Goal: Task Accomplishment & Management: Manage account settings

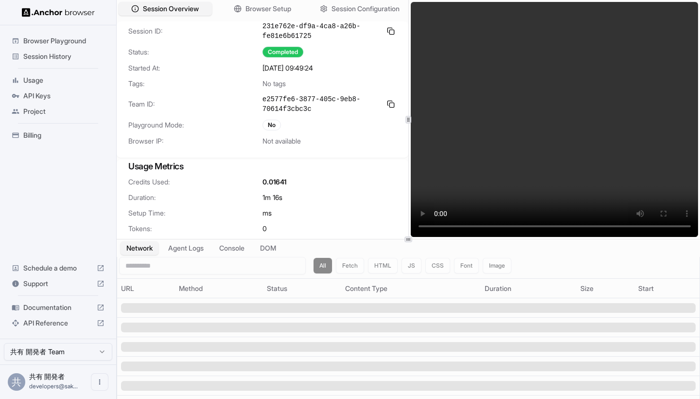
drag, startPoint x: 481, startPoint y: 223, endPoint x: 497, endPoint y: 226, distance: 15.8
click at [497, 226] on video at bounding box center [555, 119] width 288 height 235
click at [507, 226] on video at bounding box center [555, 119] width 288 height 235
click at [528, 226] on video at bounding box center [555, 119] width 288 height 235
click at [535, 226] on video at bounding box center [555, 119] width 288 height 235
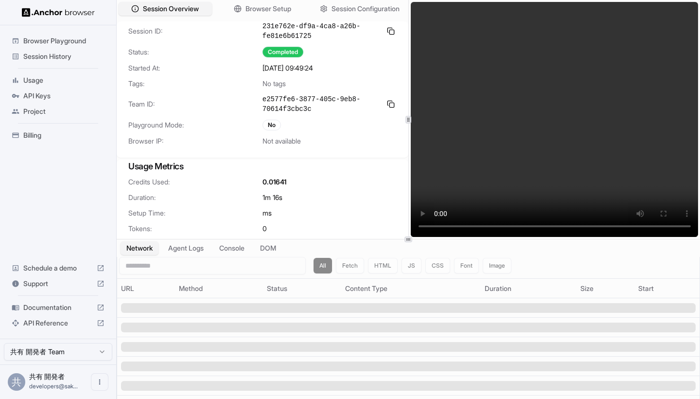
click at [558, 226] on video at bounding box center [555, 119] width 288 height 235
click at [570, 225] on video at bounding box center [555, 119] width 288 height 235
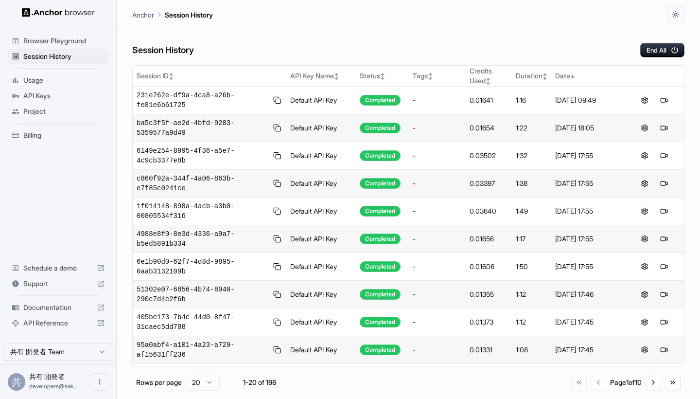
click at [56, 102] on div "API Keys" at bounding box center [58, 96] width 101 height 16
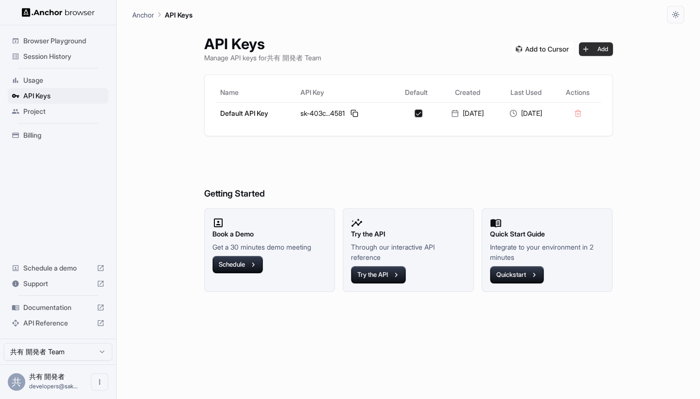
click at [604, 51] on button "Add" at bounding box center [596, 49] width 34 height 14
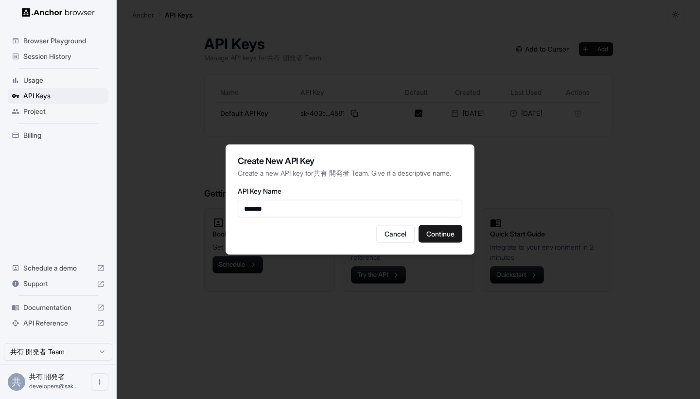
type input "*******"
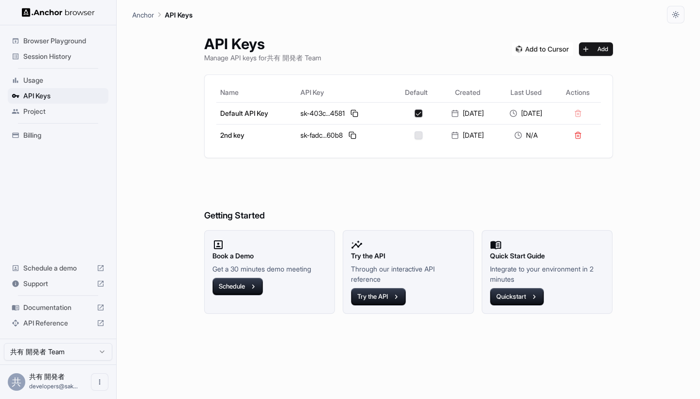
click at [61, 52] on span "Session History" at bounding box center [63, 57] width 81 height 10
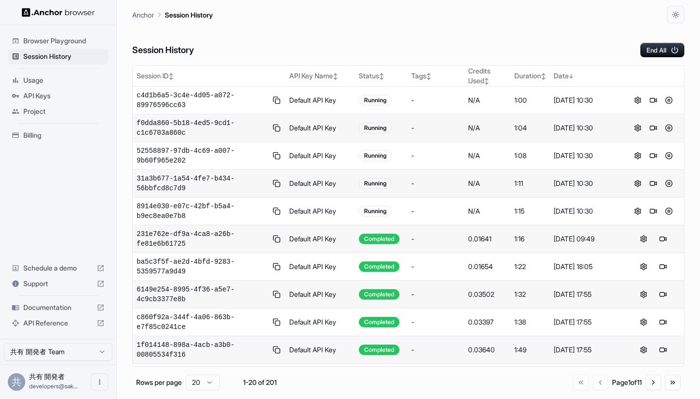
click at [62, 288] on span "Support" at bounding box center [57, 283] width 69 height 10
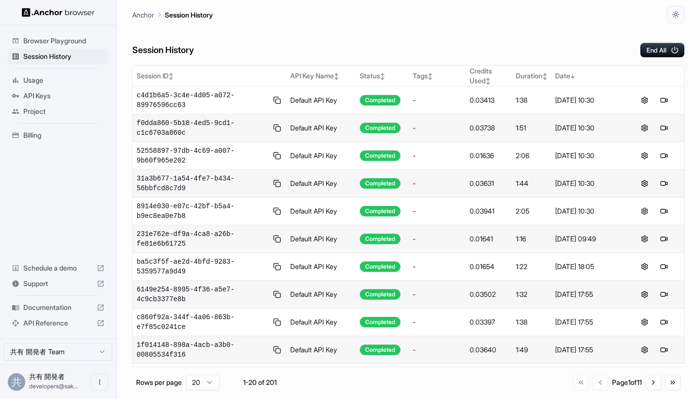
click at [203, 2] on div "Anchor Session History" at bounding box center [408, 11] width 552 height 23
click at [56, 93] on span "API Keys" at bounding box center [63, 96] width 81 height 10
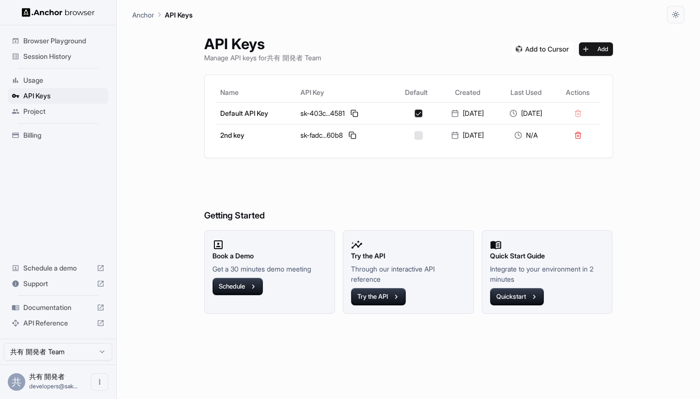
click at [548, 50] on img at bounding box center [542, 49] width 61 height 14
click at [599, 53] on button "Add" at bounding box center [596, 49] width 34 height 14
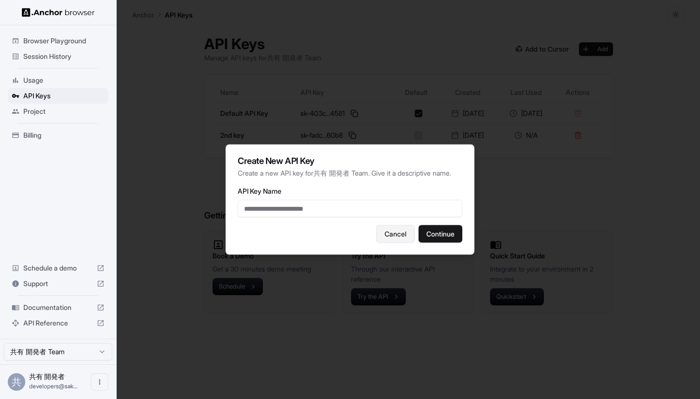
click at [398, 242] on button "Cancel" at bounding box center [395, 233] width 38 height 17
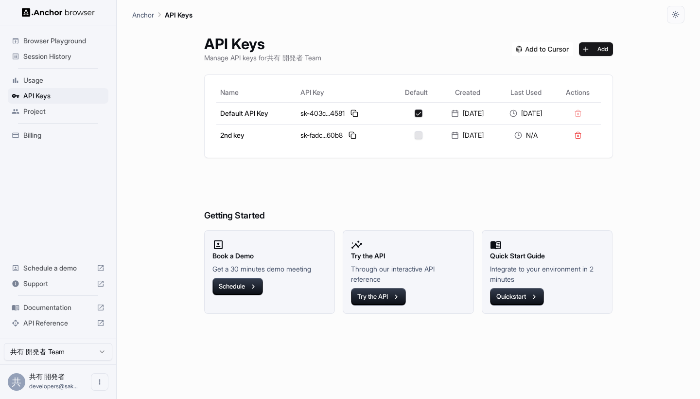
click at [92, 5] on div at bounding box center [58, 12] width 116 height 25
click at [92, 1] on div at bounding box center [58, 12] width 116 height 25
click at [348, 136] on button at bounding box center [353, 135] width 12 height 12
click at [78, 78] on span "Usage" at bounding box center [63, 80] width 81 height 10
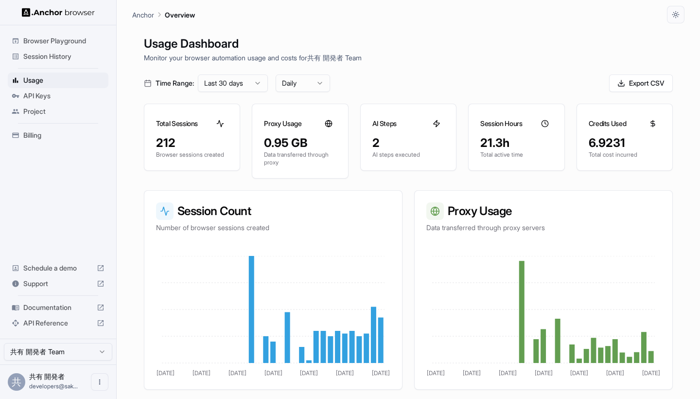
click at [83, 56] on span "Session History" at bounding box center [63, 57] width 81 height 10
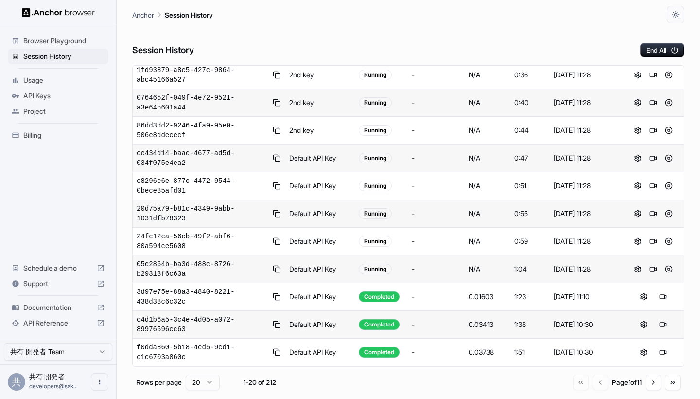
scroll to position [78, 0]
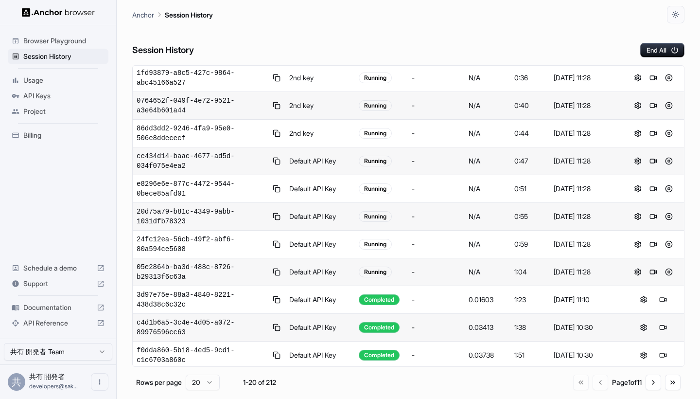
click at [48, 130] on span "Billing" at bounding box center [63, 135] width 81 height 10
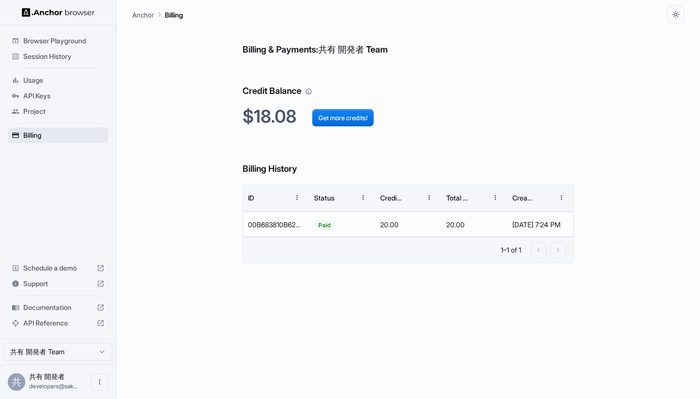
click at [48, 130] on span "Billing" at bounding box center [63, 135] width 81 height 10
click at [69, 77] on span "Usage" at bounding box center [63, 80] width 81 height 10
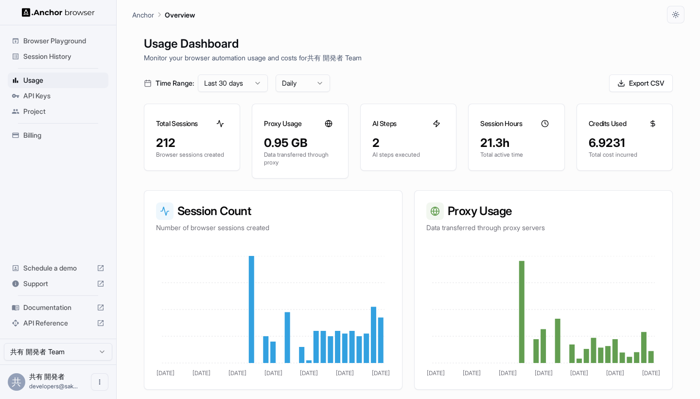
click at [62, 105] on div "Project" at bounding box center [58, 112] width 101 height 16
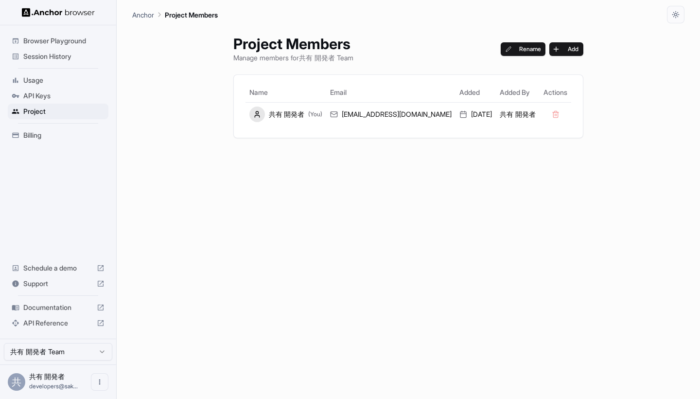
click at [64, 53] on span "Session History" at bounding box center [63, 57] width 81 height 10
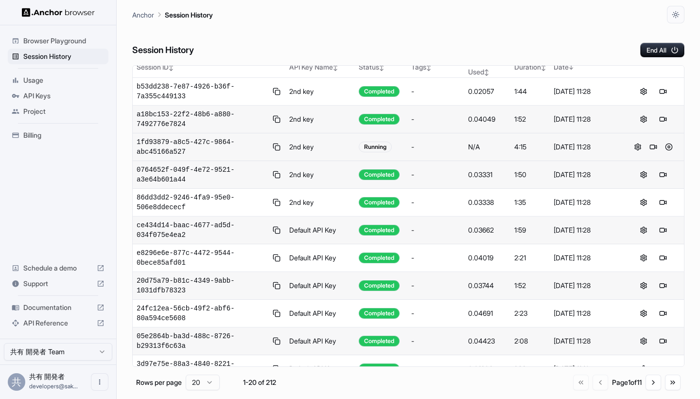
scroll to position [1, 0]
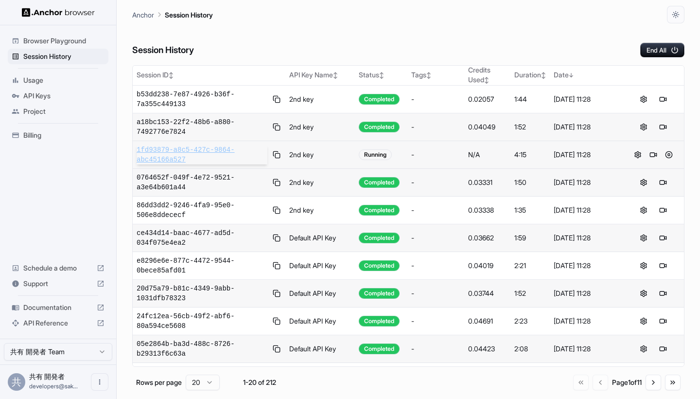
click at [190, 152] on span "1fd93879-a8c5-427c-9864-abc45166a527" at bounding box center [202, 154] width 131 height 19
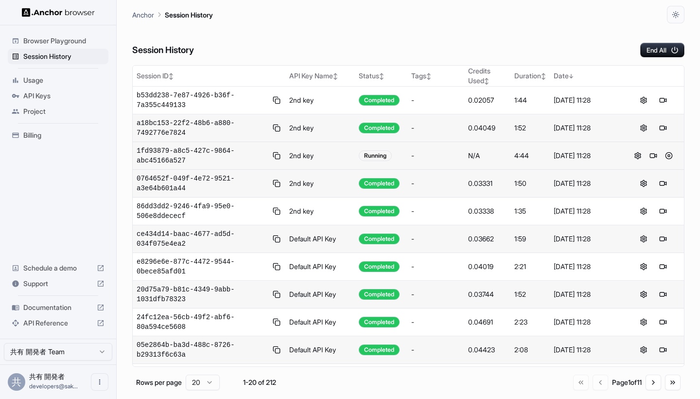
scroll to position [0, 0]
click at [663, 56] on button "End All" at bounding box center [662, 50] width 44 height 15
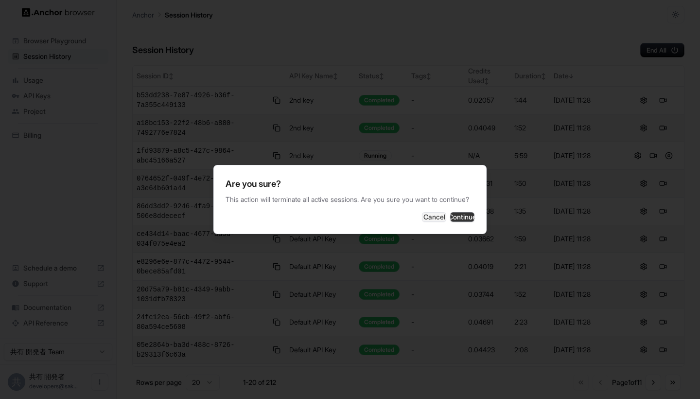
click at [459, 220] on button "Continue" at bounding box center [462, 217] width 24 height 10
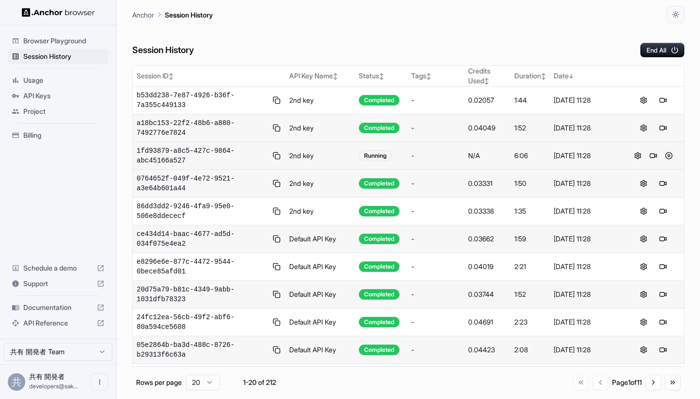
click at [665, 155] on button at bounding box center [669, 156] width 12 height 12
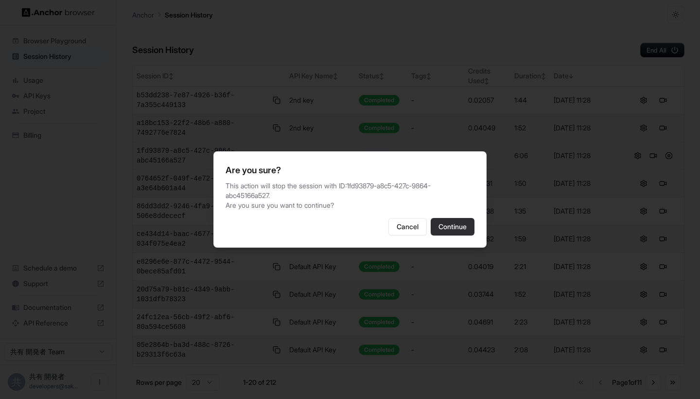
click at [450, 225] on button "Continue" at bounding box center [453, 226] width 44 height 17
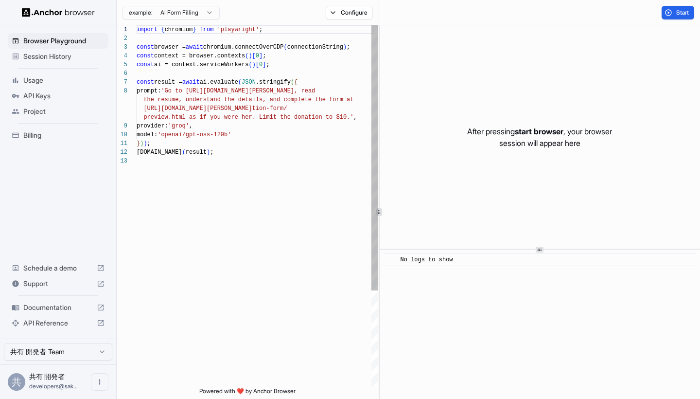
scroll to position [61, 0]
click at [61, 56] on span "Session History" at bounding box center [63, 57] width 81 height 10
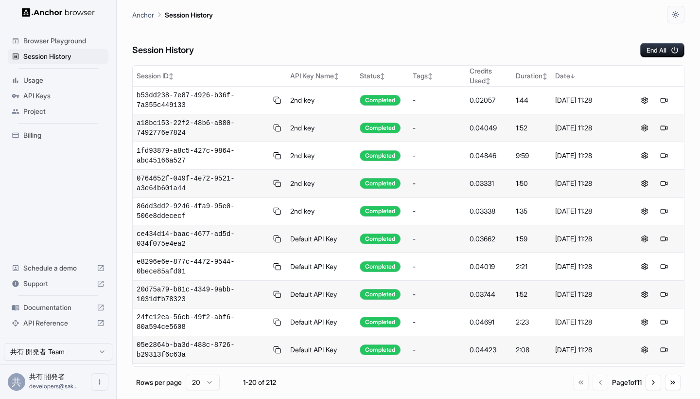
click at [58, 83] on span "Usage" at bounding box center [63, 80] width 81 height 10
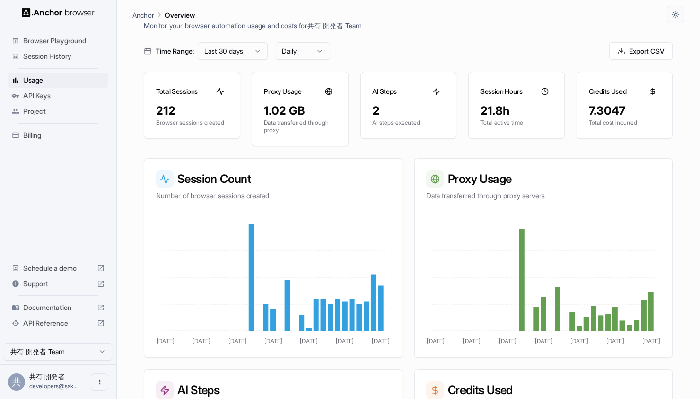
scroll to position [33, 0]
click at [330, 95] on div at bounding box center [329, 91] width 16 height 16
drag, startPoint x: 315, startPoint y: 111, endPoint x: 264, endPoint y: 106, distance: 51.3
click at [264, 106] on div "1.02 GB" at bounding box center [300, 111] width 72 height 16
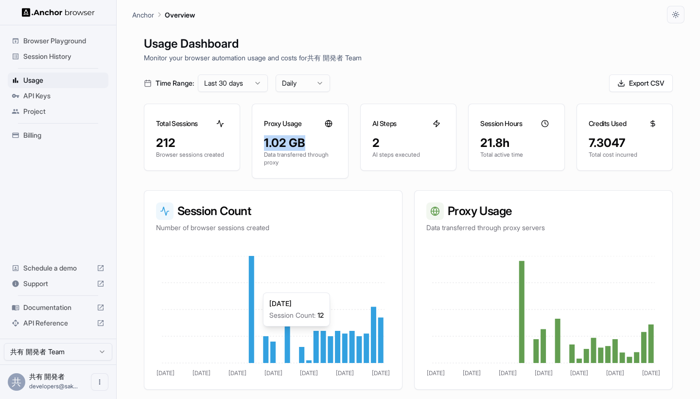
scroll to position [0, 0]
click at [450, 19] on div "Anchor Overview" at bounding box center [408, 11] width 552 height 23
click at [59, 55] on span "Session History" at bounding box center [63, 57] width 81 height 10
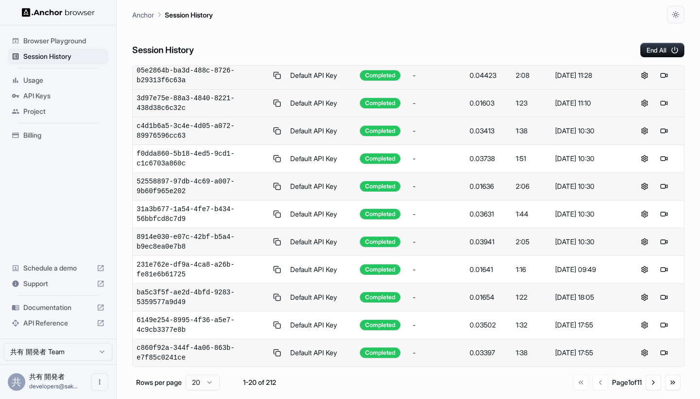
scroll to position [274, 0]
click at [653, 378] on button "Go to next page" at bounding box center [653, 382] width 16 height 16
click at [652, 376] on button "Go to next page" at bounding box center [653, 382] width 16 height 16
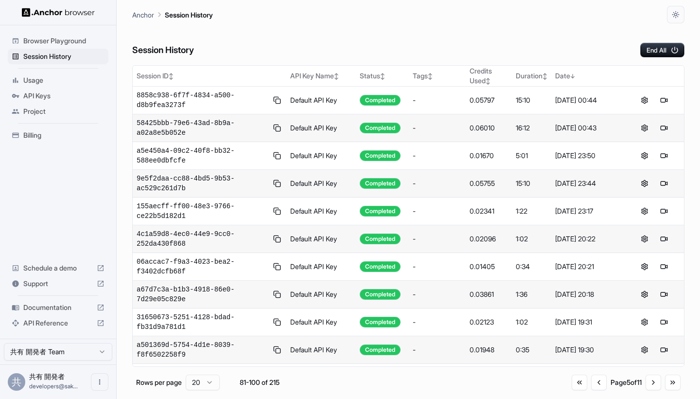
scroll to position [0, 0]
click at [64, 54] on span "Session History" at bounding box center [63, 57] width 81 height 10
